Goal: Information Seeking & Learning: Learn about a topic

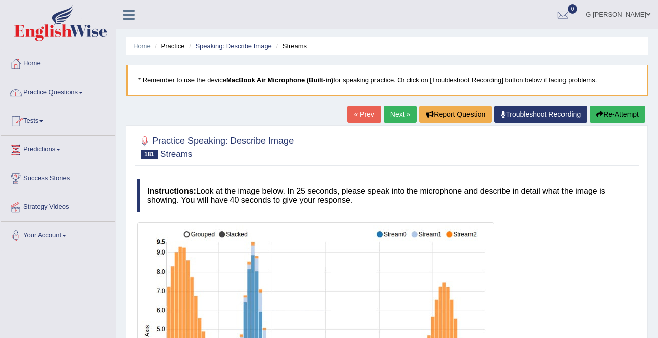
click at [84, 62] on link "Home" at bounding box center [58, 62] width 115 height 25
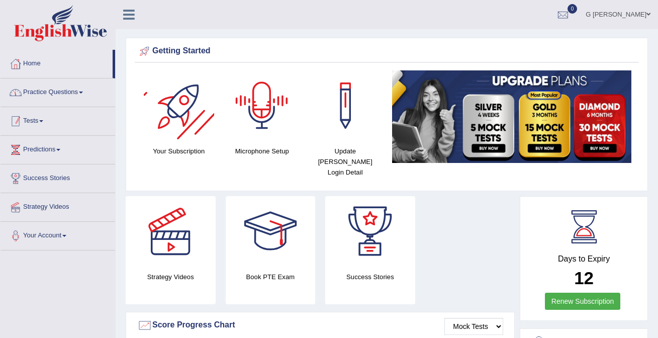
click at [73, 87] on link "Practice Questions" at bounding box center [58, 90] width 115 height 25
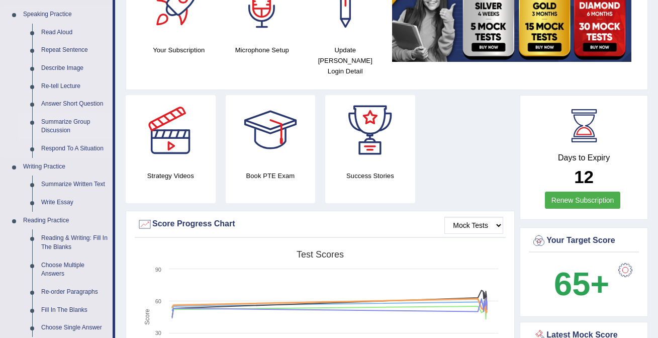
scroll to position [108, 0]
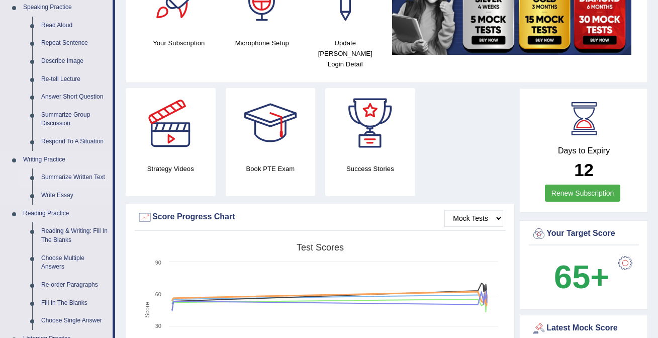
click at [89, 173] on link "Summarize Written Text" at bounding box center [75, 177] width 76 height 18
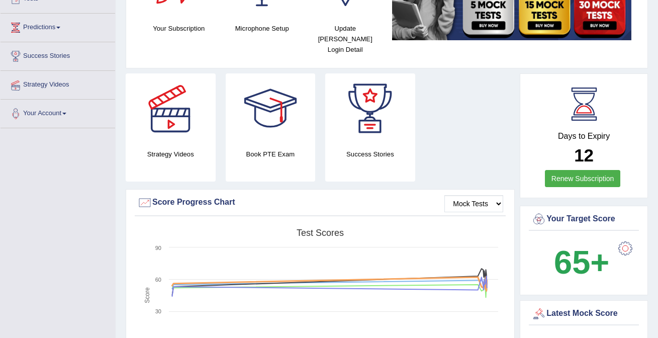
scroll to position [167, 0]
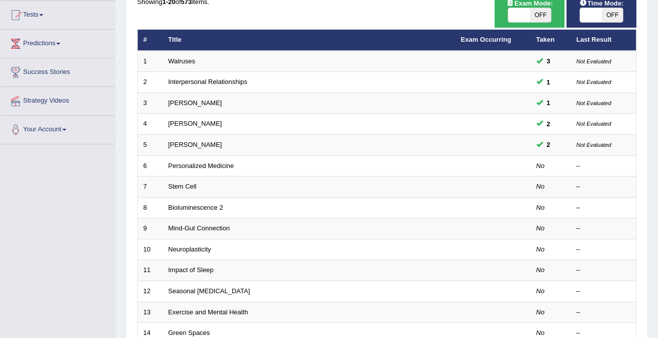
scroll to position [107, 0]
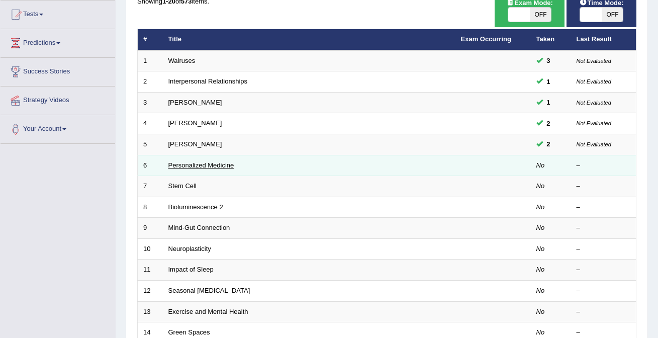
click at [215, 168] on link "Personalized Medicine" at bounding box center [201, 165] width 66 height 8
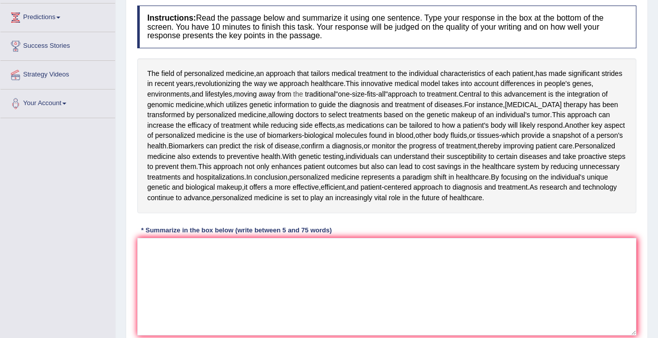
scroll to position [133, 0]
drag, startPoint x: 160, startPoint y: 69, endPoint x: 251, endPoint y: 75, distance: 90.6
click at [249, 74] on div "The field of personalized medicine , an approach that tailors medical treatment…" at bounding box center [386, 135] width 499 height 155
click at [251, 75] on span "medicine" at bounding box center [240, 73] width 28 height 11
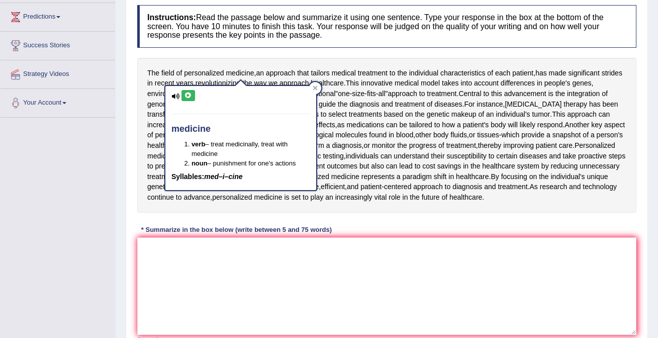
click at [305, 59] on div "The field of personalized medicine , an approach that tailors medical treatment…" at bounding box center [386, 135] width 499 height 155
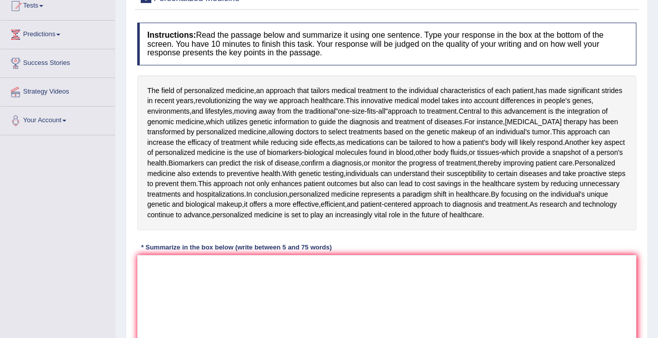
scroll to position [108, 0]
